Goal: Task Accomplishment & Management: Complete application form

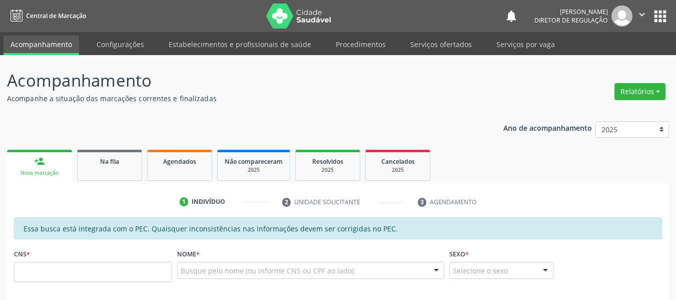
scroll to position [50, 0]
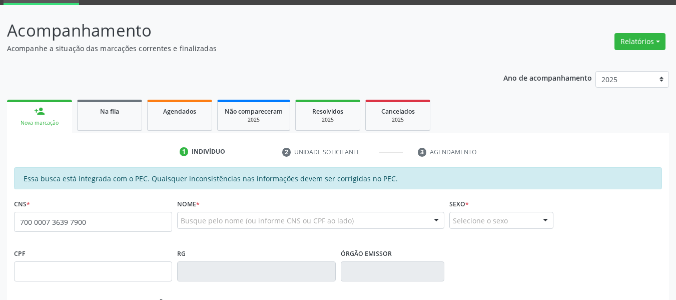
type input "700 0007 3639 7900"
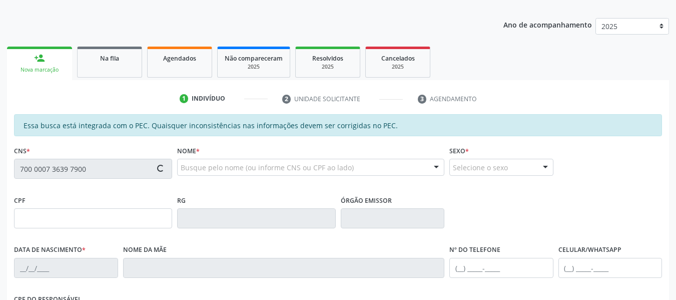
scroll to position [200, 0]
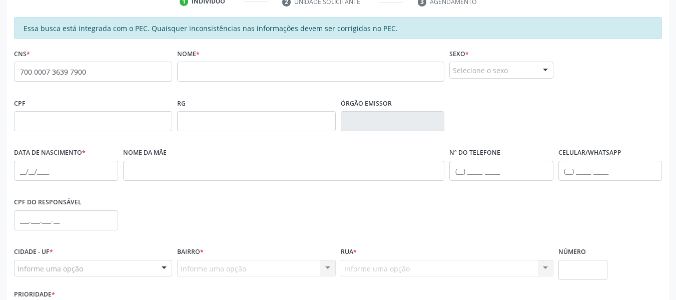
click at [199, 133] on fieldset "RG" at bounding box center [256, 117] width 158 height 43
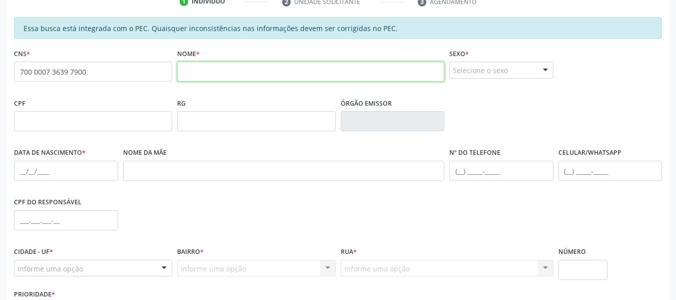
click at [190, 66] on input "text" at bounding box center [310, 72] width 267 height 20
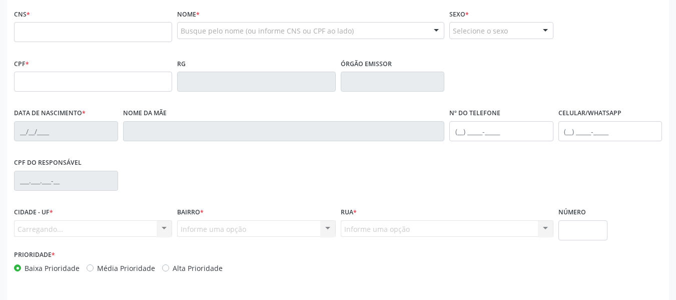
scroll to position [222, 0]
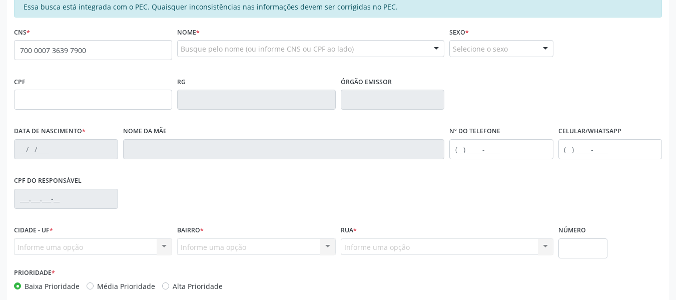
type input "700 0007 3639 7900"
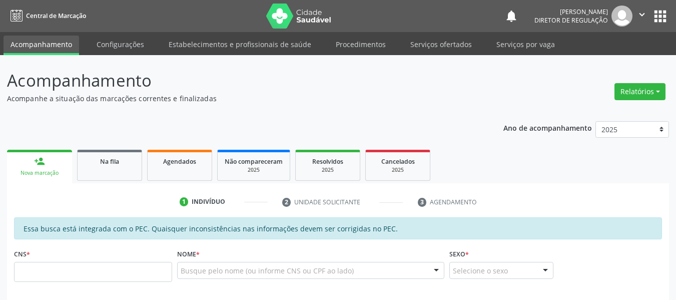
scroll to position [215, 0]
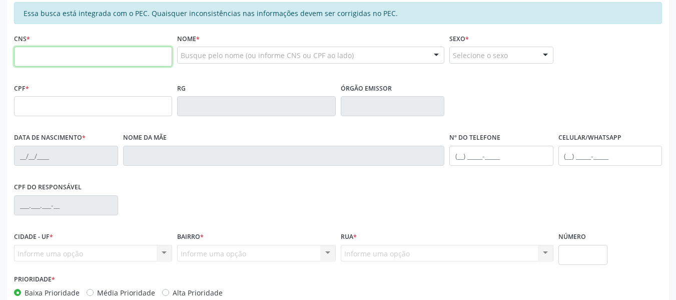
click at [105, 63] on input "text" at bounding box center [93, 57] width 158 height 20
paste input "165 8179 9417 0009"
type input "165 8179 9417 0009"
type input "086.030.024-28"
type input "18/12/1989"
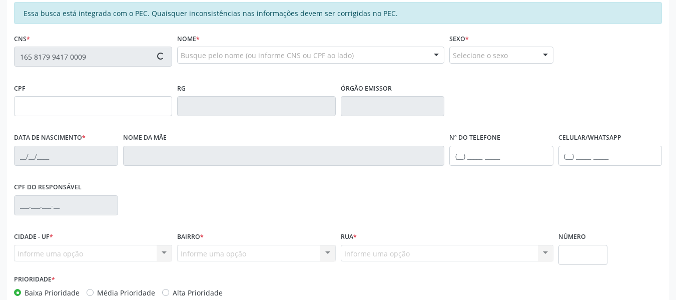
type input "Maria Rodrigues Coelho"
type input "(87) 98129-9023"
type input "S/N"
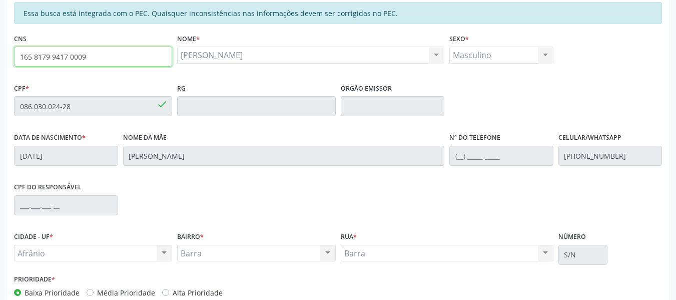
drag, startPoint x: 118, startPoint y: 53, endPoint x: 0, endPoint y: 25, distance: 121.0
click at [0, 25] on div "Acompanhamento Acompanhe a situação das marcações correntes e finalizadas Relat…" at bounding box center [338, 98] width 676 height 516
type input "706 4033 9425 2090"
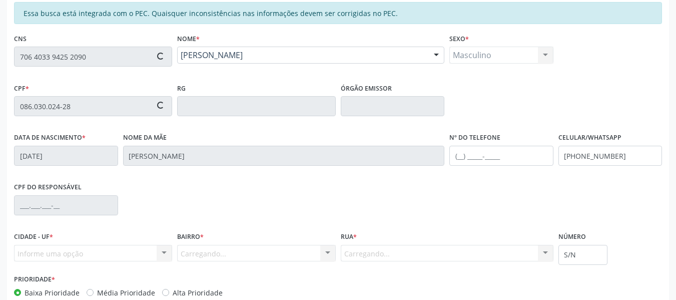
type input "943.976.434-15"
type input "15/06/1940"
type input "Teotonia Maria da Conceicao"
type input "(87) 98169-9919"
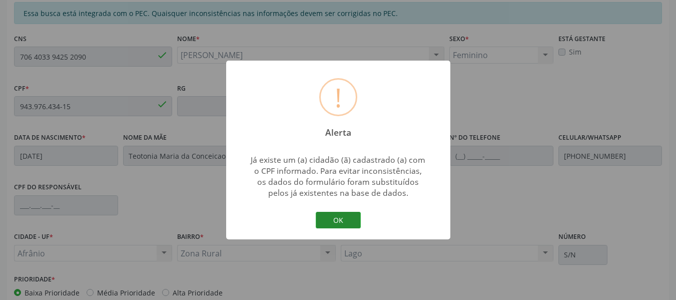
click at [346, 217] on button "OK" at bounding box center [338, 220] width 45 height 17
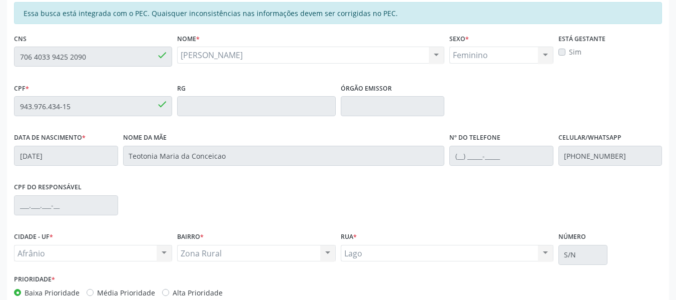
click at [8, 67] on div "Essa busca está integrada com o PEC. Quaisquer inconsistências nas informações …" at bounding box center [338, 175] width 662 height 347
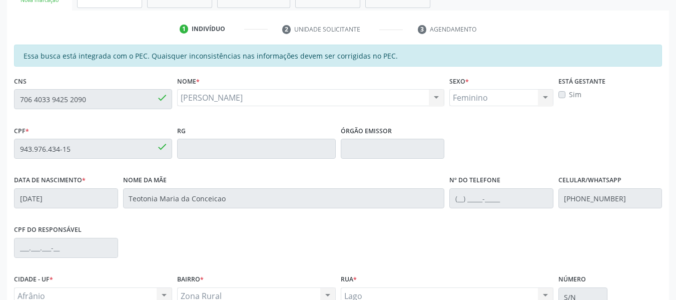
scroll to position [115, 0]
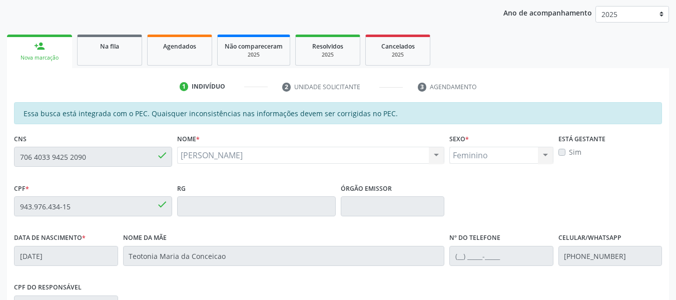
drag, startPoint x: 151, startPoint y: 51, endPoint x: 173, endPoint y: 54, distance: 22.3
click at [150, 51] on link "Agendados" at bounding box center [179, 50] width 65 height 31
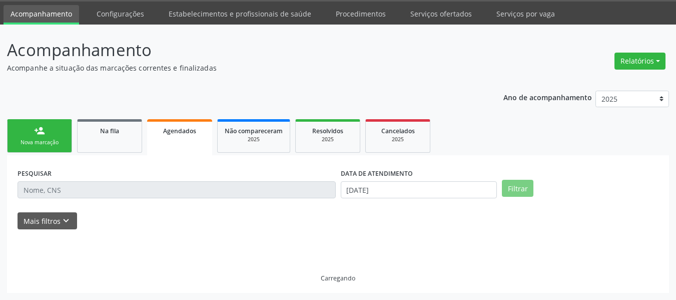
scroll to position [31, 0]
click at [181, 56] on p "Acompanhamento" at bounding box center [238, 50] width 463 height 25
click at [45, 135] on link "person_add Nova marcação" at bounding box center [39, 136] width 65 height 34
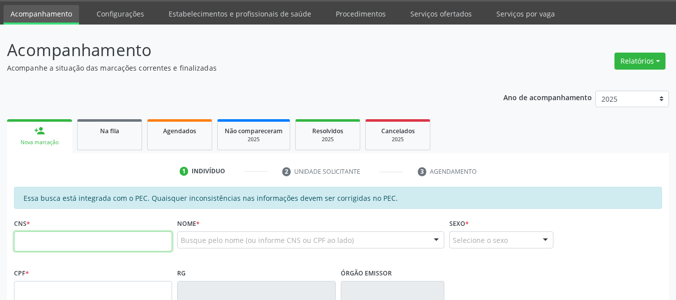
click at [54, 234] on input "text" at bounding box center [93, 241] width 158 height 20
paste input "706 4033 9425 2090"
type input "706 4033 9425 2090"
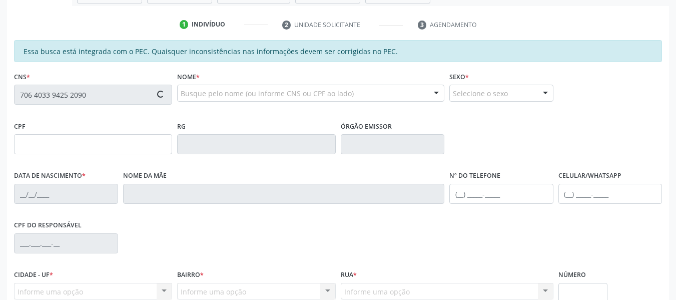
scroll to position [181, 0]
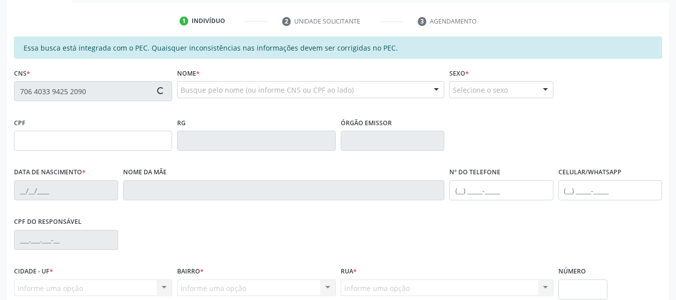
type input "943.976.434-15"
type input "15/06/1940"
type input "Teotonia Maria da Conceicao"
type input "(87) 98169-9919"
type input "S/N"
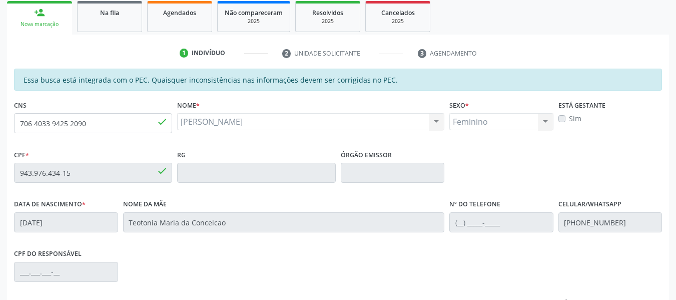
scroll to position [131, 0]
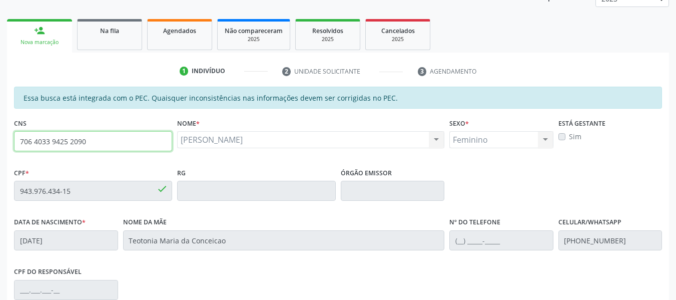
drag, startPoint x: 97, startPoint y: 145, endPoint x: 0, endPoint y: 145, distance: 97.1
click at [0, 145] on div "Acompanhamento Acompanhe a situação das marcações correntes e finalizadas Relat…" at bounding box center [338, 182] width 676 height 516
type input "700 8064 8777 3082"
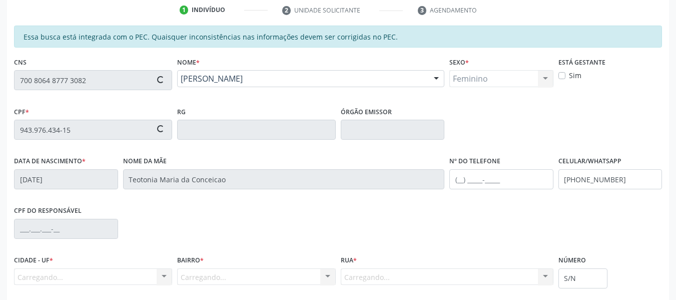
scroll to position [272, 0]
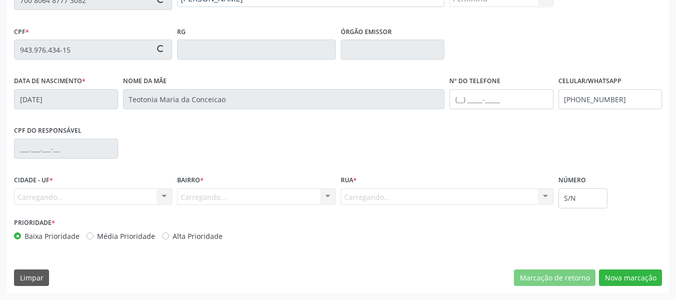
type input "022.811.674-02"
type input "[DATE]"
type input "[PERSON_NAME]"
type input "[PHONE_NUMBER]"
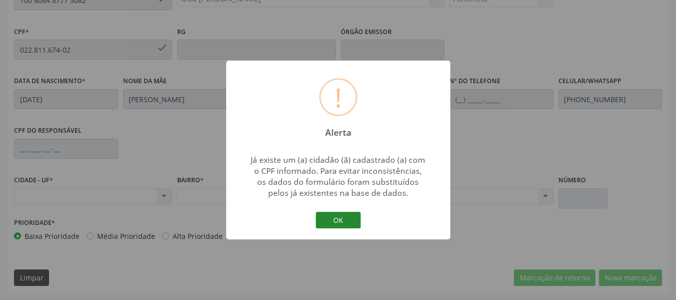
click at [342, 219] on button "OK" at bounding box center [338, 220] width 45 height 17
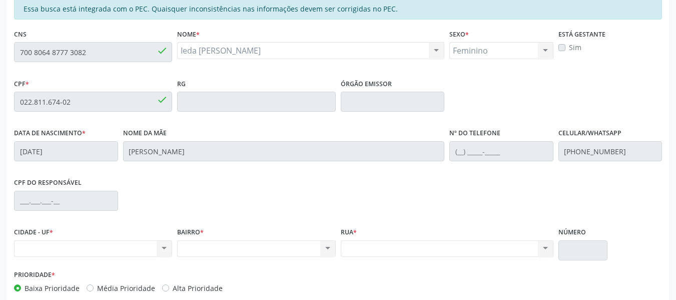
scroll to position [172, 0]
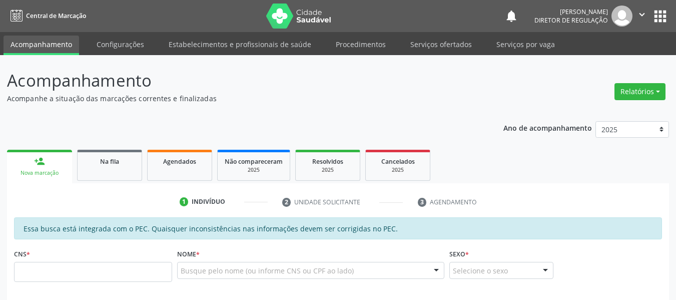
scroll to position [172, 0]
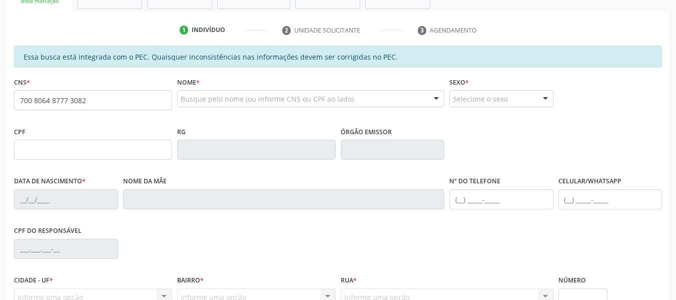
type input "700 8064 8777 3082"
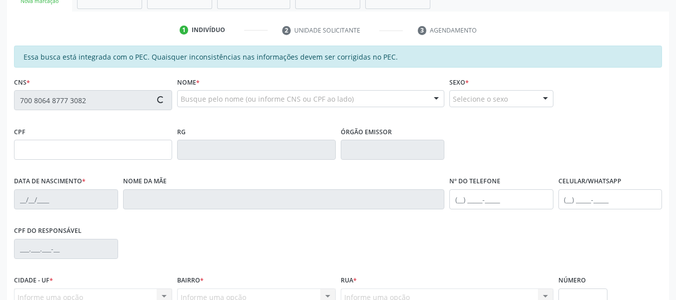
type input "022.811.674-02"
type input "[DATE]"
type input "[PERSON_NAME]"
type input "(87) 99654-4124"
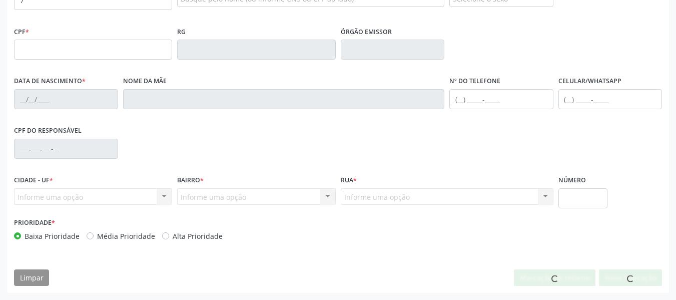
scroll to position [267, 0]
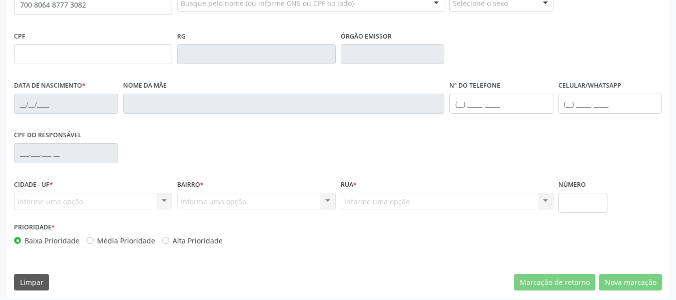
type input "700 8064 8777 3082"
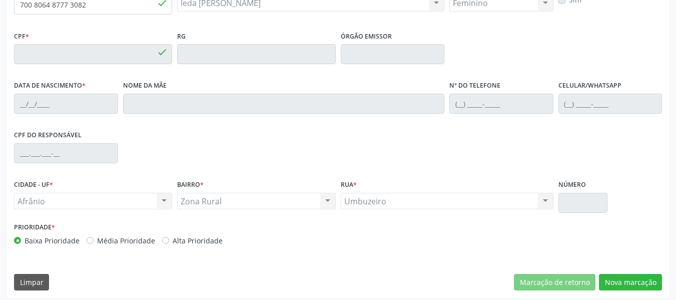
type input "022.811.674-02"
type input "[DATE]"
type input "[PERSON_NAME]"
type input "[PHONE_NUMBER]"
type input "S/N"
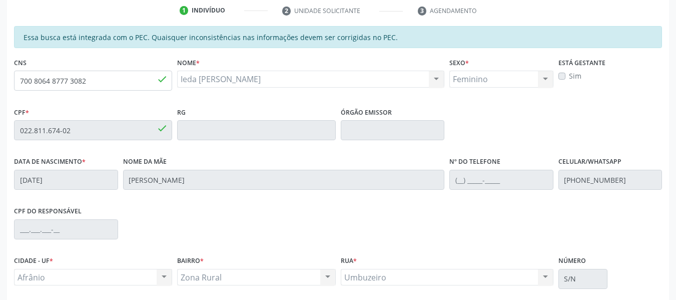
scroll to position [167, 0]
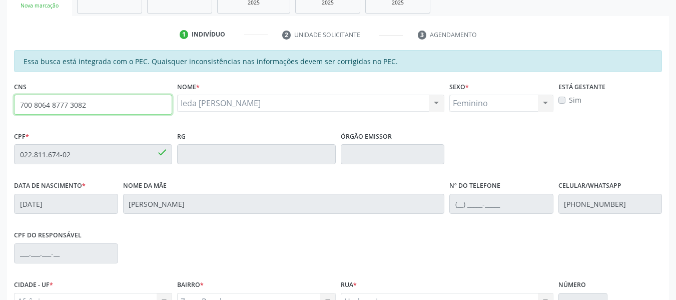
drag, startPoint x: 98, startPoint y: 108, endPoint x: 0, endPoint y: 138, distance: 102.1
click at [0, 138] on div "Acompanhamento Acompanhe a situação das marcações correntes e finalizadas Relat…" at bounding box center [338, 146] width 676 height 516
type input "706 0003 3108 5147"
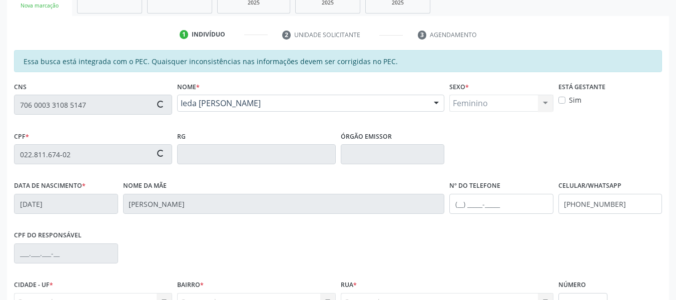
type input "119.399.124-23"
type input "[DATE]"
type input "[PERSON_NAME]"
type input "[PHONE_NUMBER]"
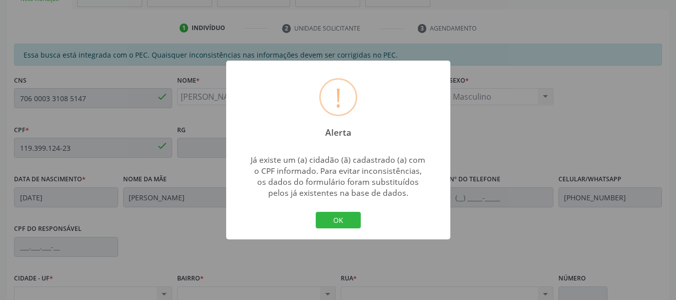
scroll to position [217, 0]
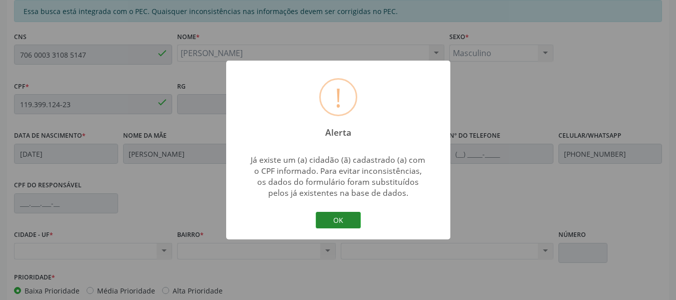
click at [331, 228] on button "OK" at bounding box center [338, 220] width 45 height 17
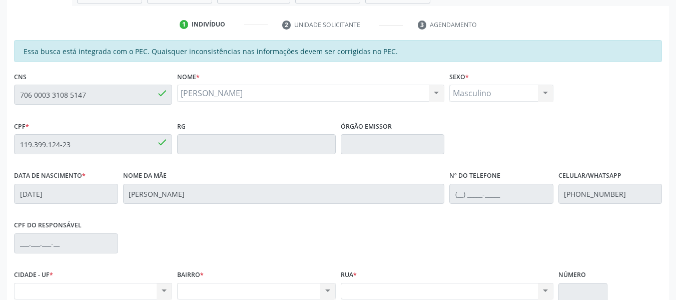
scroll to position [172, 0]
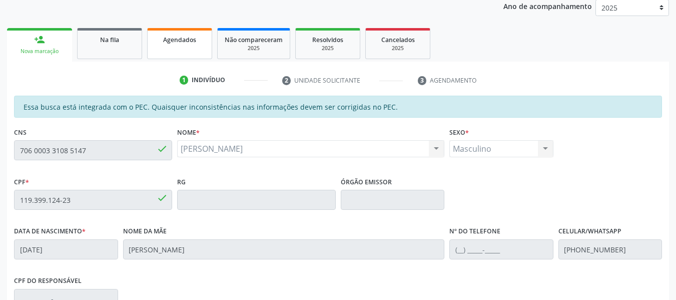
click at [172, 38] on span "Agendados" at bounding box center [179, 40] width 33 height 9
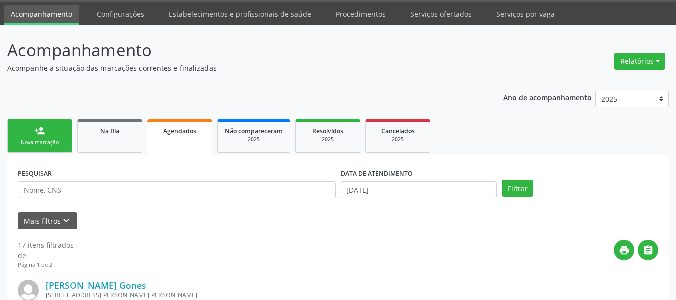
scroll to position [122, 0]
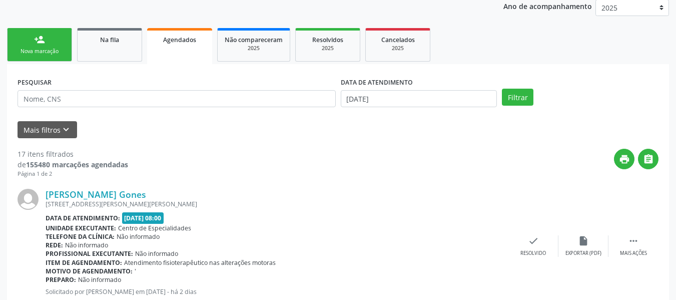
click at [52, 48] on div "Nova marcação" at bounding box center [40, 52] width 50 height 8
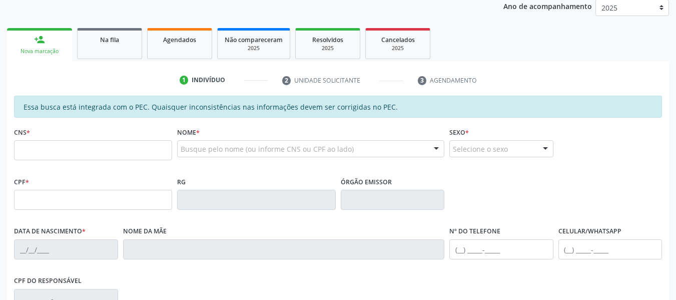
click at [54, 50] on div "Nova marcação" at bounding box center [39, 52] width 51 height 8
click at [66, 151] on input "text" at bounding box center [93, 150] width 158 height 20
type input "706 0003 3108 5147"
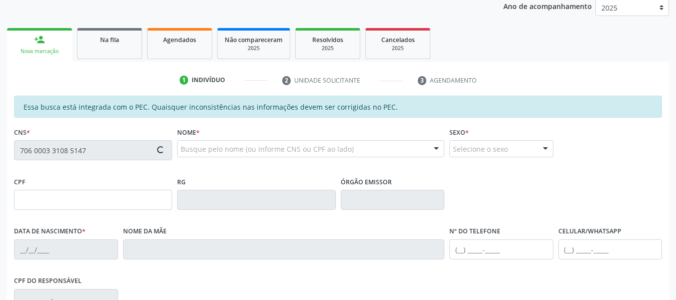
type input "119.399.124-23"
type input "[DATE]"
type input "[PERSON_NAME]"
type input "[PHONE_NUMBER]"
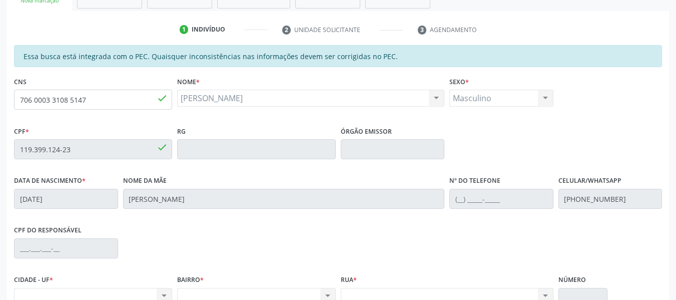
scroll to position [172, 0]
drag, startPoint x: 91, startPoint y: 106, endPoint x: 0, endPoint y: 108, distance: 90.6
click at [0, 108] on div "Acompanhamento Acompanhe a situação das marcações correntes e finalizadas Relat…" at bounding box center [338, 141] width 676 height 516
type input "700 0078 2057 9409"
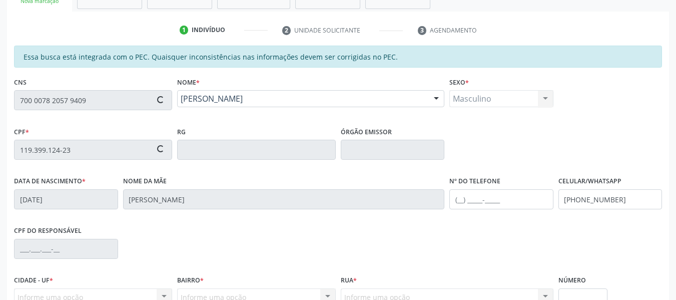
type input "105.655.694-30"
type input "[DATE]"
type input "[PERSON_NAME]"
type input "[PHONE_NUMBER]"
type input "S/N"
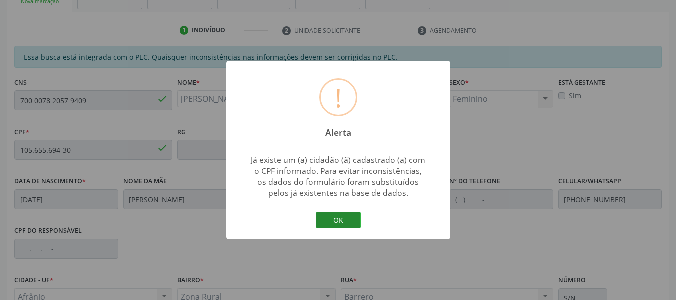
click at [343, 217] on button "OK" at bounding box center [338, 220] width 45 height 17
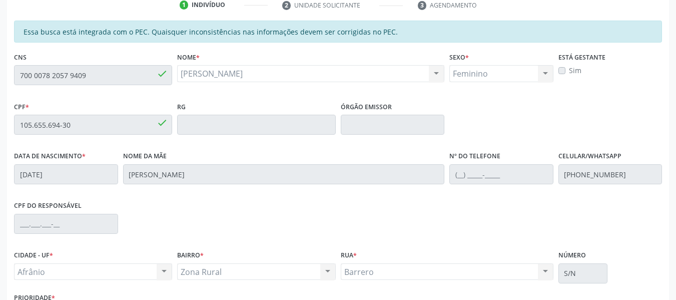
scroll to position [222, 0]
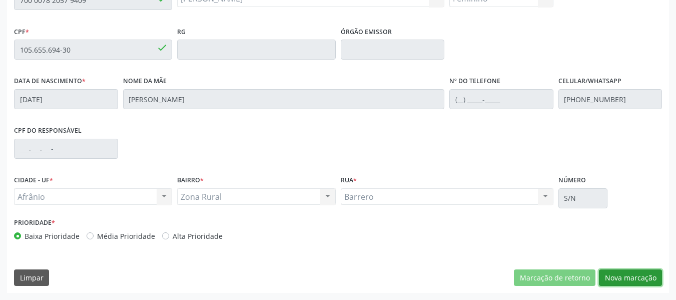
click at [632, 286] on button "Nova marcação" at bounding box center [630, 277] width 63 height 17
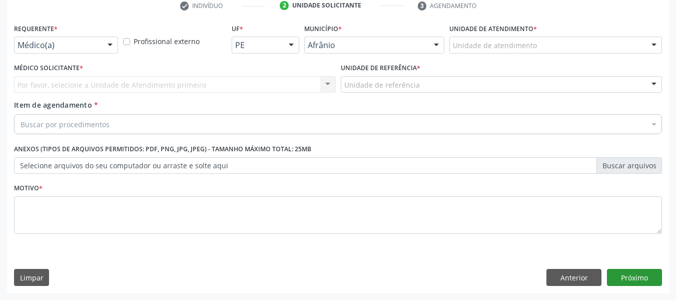
scroll to position [196, 0]
click at [585, 281] on button "Anterior" at bounding box center [573, 277] width 55 height 17
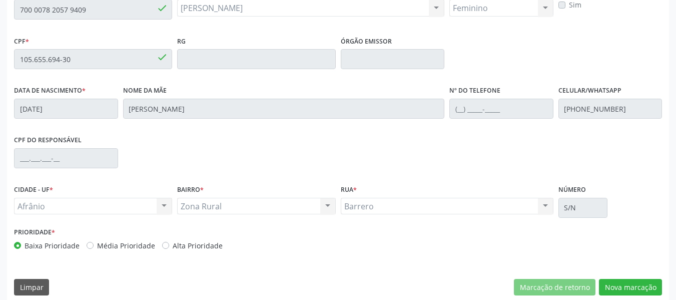
scroll to position [272, 0]
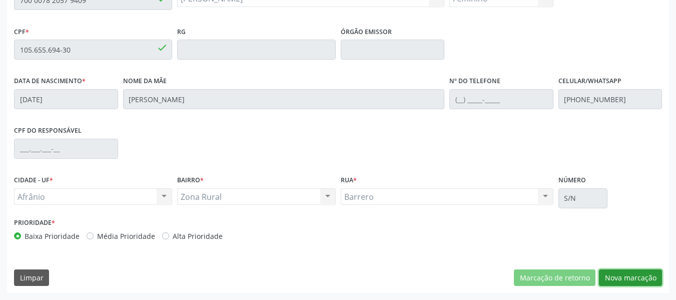
click at [621, 280] on button "Nova marcação" at bounding box center [630, 277] width 63 height 17
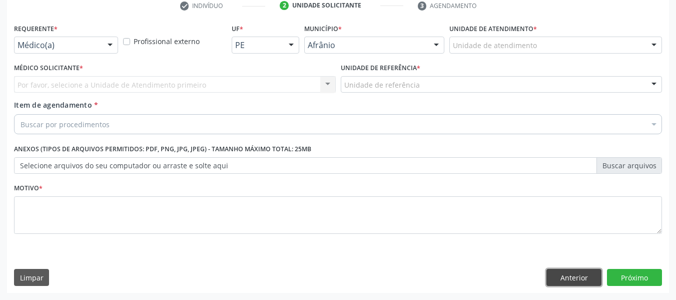
click at [575, 282] on button "Anterior" at bounding box center [573, 277] width 55 height 17
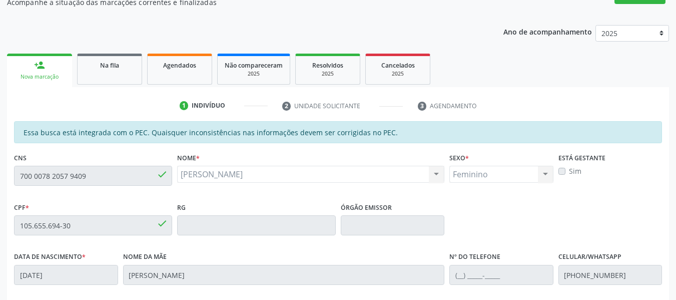
scroll to position [96, 0]
drag, startPoint x: 111, startPoint y: 76, endPoint x: 46, endPoint y: 70, distance: 65.3
click at [111, 76] on link "Na fila" at bounding box center [109, 69] width 65 height 31
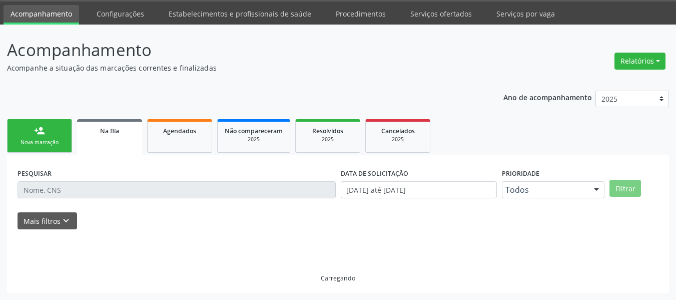
click at [46, 70] on p "Acompanhe a situação das marcações correntes e finalizadas" at bounding box center [238, 68] width 463 height 11
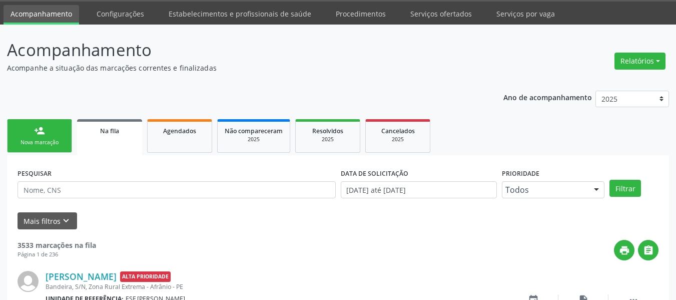
click at [49, 128] on link "person_add Nova marcação" at bounding box center [39, 136] width 65 height 34
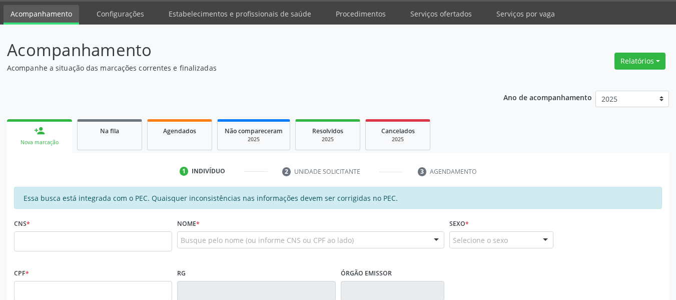
click at [61, 141] on div "Nova marcação" at bounding box center [39, 143] width 51 height 8
click at [45, 240] on input "text" at bounding box center [93, 241] width 158 height 20
type input "704 7077 9586 0533"
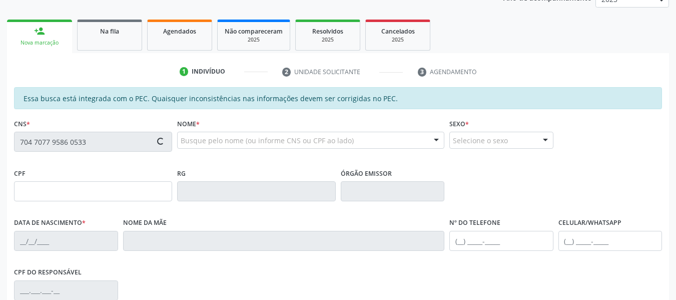
type input "036.548.824-04"
type input "[DATE]"
type input "[PERSON_NAME] Vitamina de Amorim"
type input "[PHONE_NUMBER]"
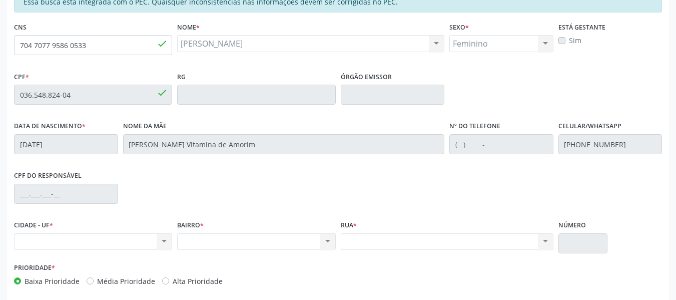
scroll to position [231, 0]
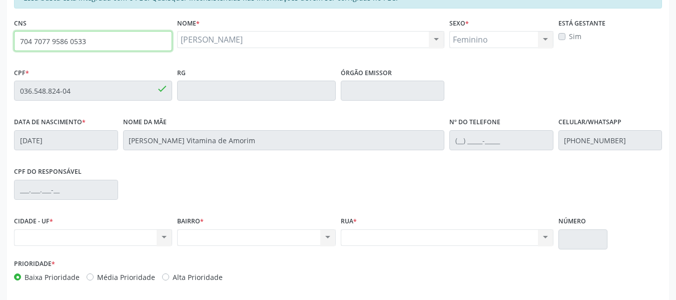
drag, startPoint x: 98, startPoint y: 45, endPoint x: 0, endPoint y: 38, distance: 97.9
click at [0, 38] on div "Acompanhamento Acompanhe a situação das marcações correntes e finalizadas Relat…" at bounding box center [338, 82] width 676 height 516
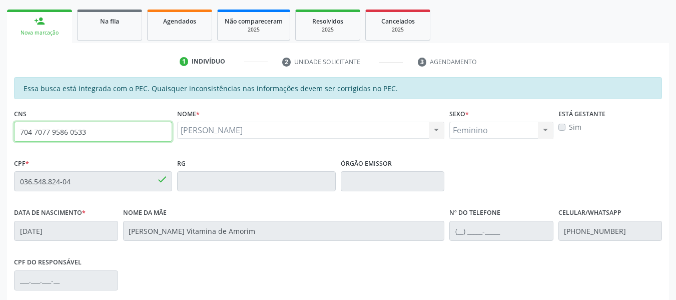
scroll to position [131, 0]
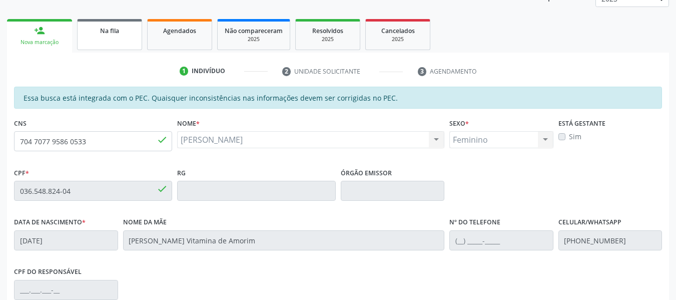
click at [111, 39] on link "Na fila" at bounding box center [109, 34] width 65 height 31
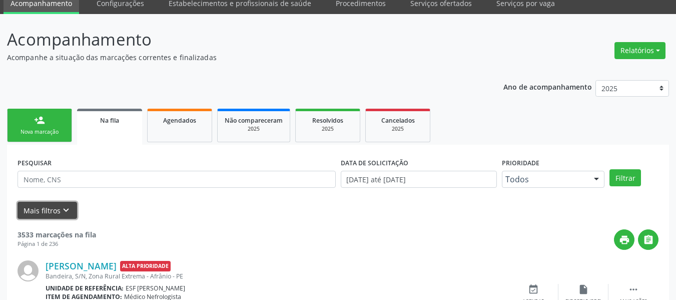
click at [41, 202] on button "Mais filtros keyboard_arrow_down" at bounding box center [48, 211] width 60 height 18
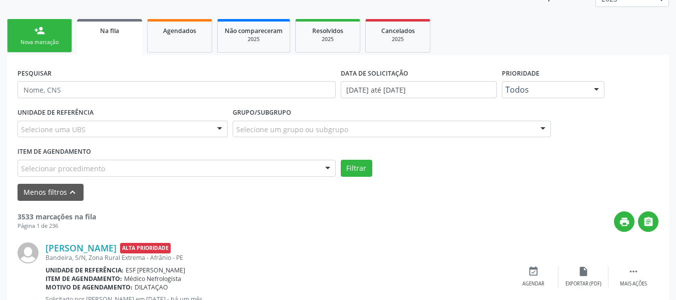
click at [36, 49] on link "person_add Nova marcação" at bounding box center [39, 36] width 65 height 34
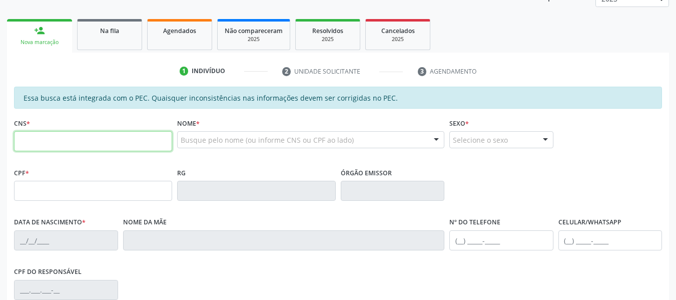
click at [70, 148] on input "text" at bounding box center [93, 141] width 158 height 20
type input "704 7077 9586 0533"
type input "036.548.824-04"
type input "[DATE]"
type input "[PERSON_NAME] Vitamina de Amorim"
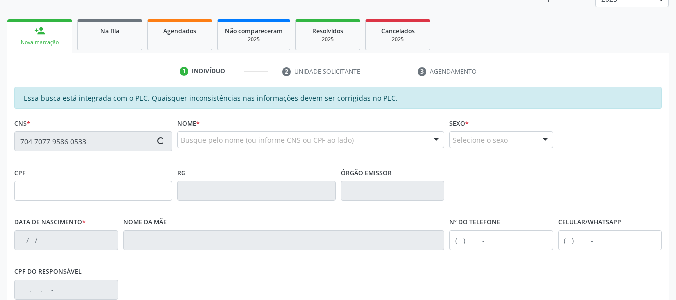
type input "[PHONE_NUMBER]"
type input "S/N"
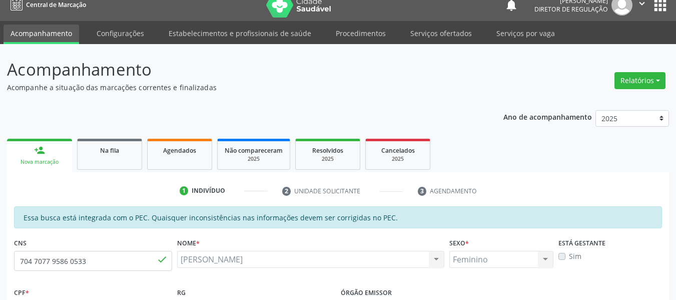
scroll to position [0, 0]
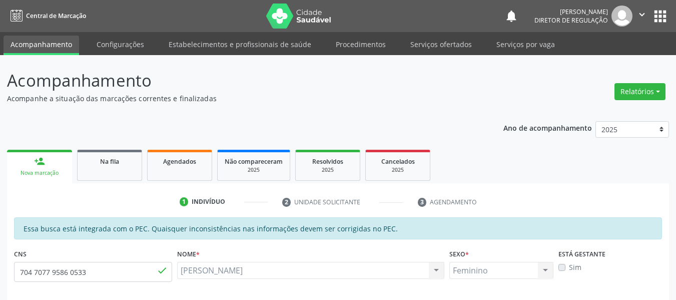
drag, startPoint x: 104, startPoint y: 158, endPoint x: 49, endPoint y: 171, distance: 56.5
click at [104, 158] on span "Na fila" at bounding box center [109, 161] width 19 height 9
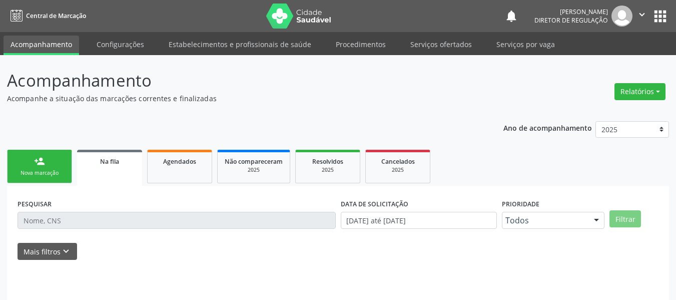
click at [49, 170] on div "Nova marcação" at bounding box center [40, 173] width 50 height 8
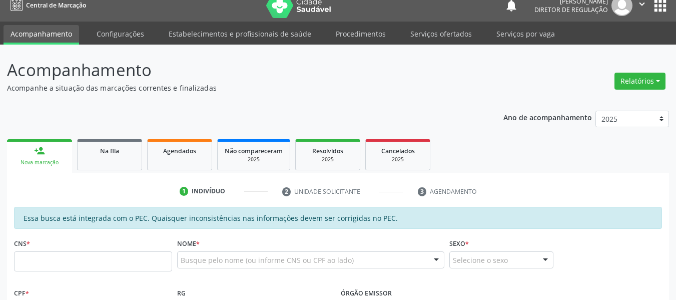
scroll to position [150, 0]
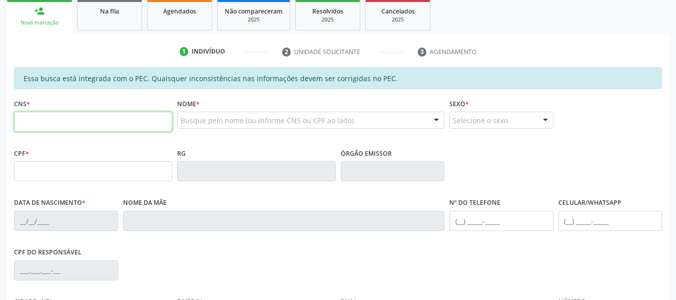
click at [87, 120] on input "text" at bounding box center [93, 122] width 158 height 20
type input "709 5046 6837 8570"
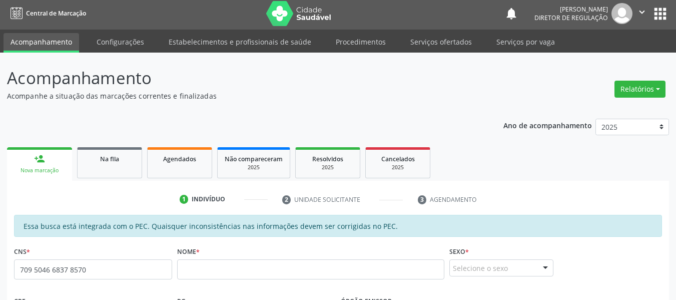
scroll to position [0, 0]
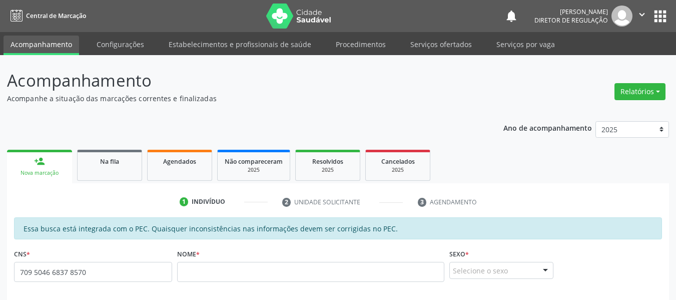
click at [662, 14] on button "apps" at bounding box center [661, 17] width 18 height 18
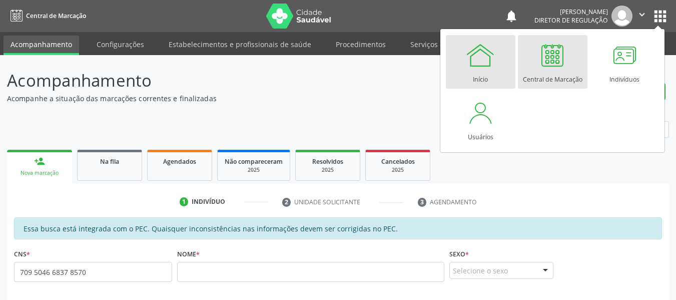
click at [465, 51] on div at bounding box center [480, 55] width 30 height 30
click at [470, 67] on div at bounding box center [480, 55] width 30 height 30
